Goal: Task Accomplishment & Management: Manage account settings

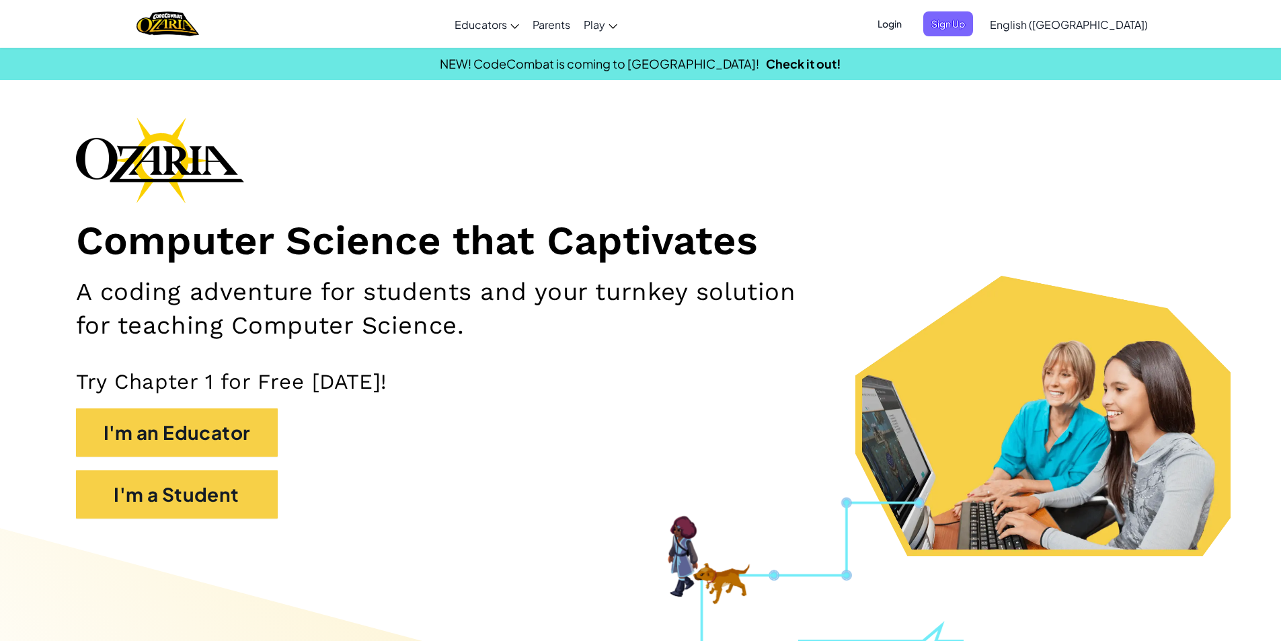
click at [980, 15] on ul "Login Sign Up" at bounding box center [921, 23] width 117 height 25
click at [910, 23] on span "Login" at bounding box center [889, 23] width 40 height 25
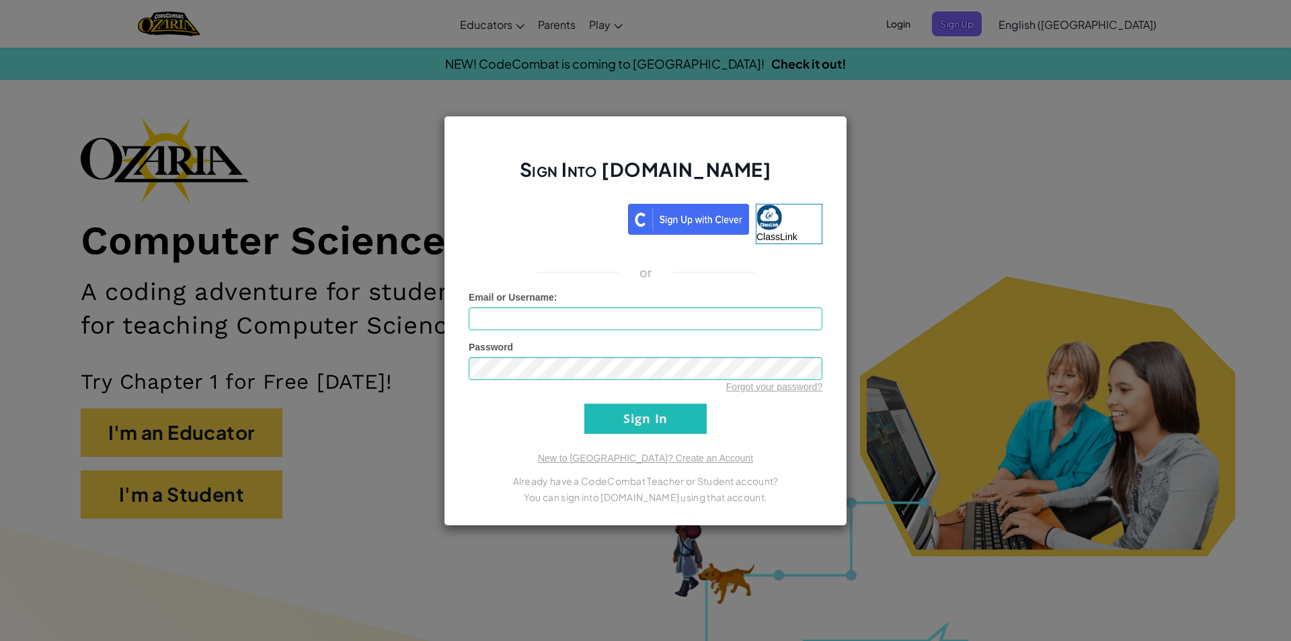
click at [543, 202] on iframe at bounding box center [545, 217] width 166 height 30
